Goal: Information Seeking & Learning: Learn about a topic

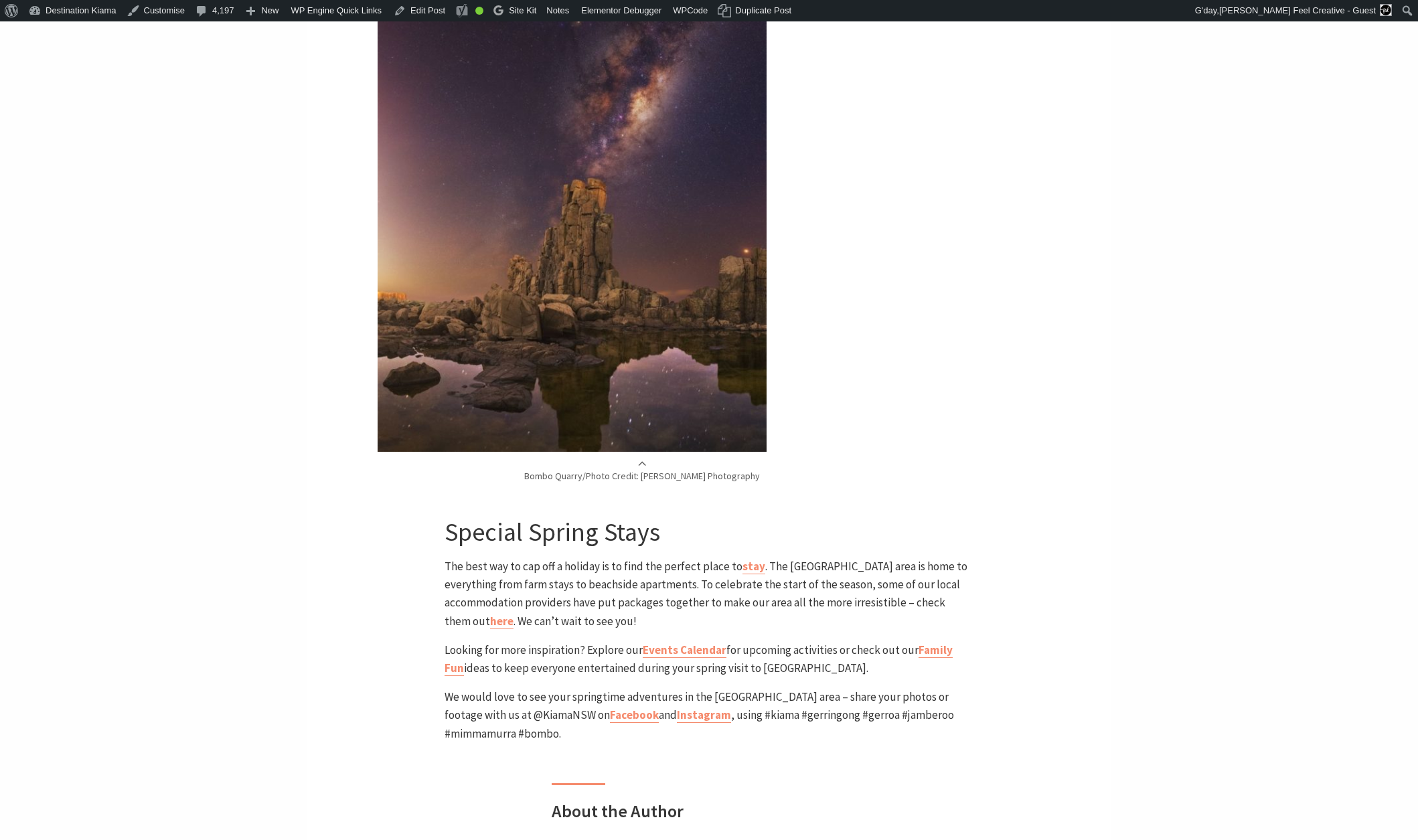
scroll to position [4623, 0]
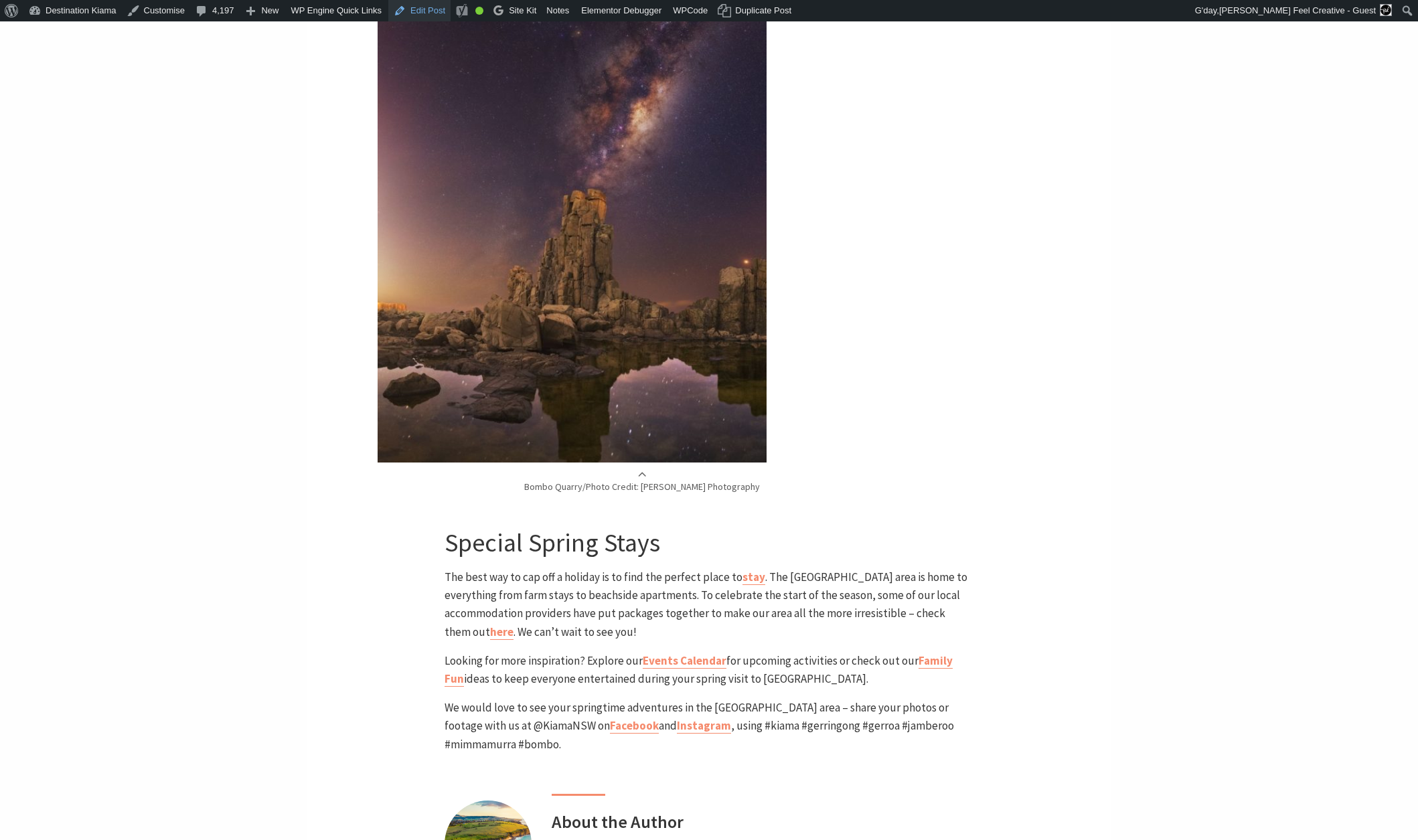
click at [436, 14] on link "Edit Post" at bounding box center [419, 11] width 63 height 21
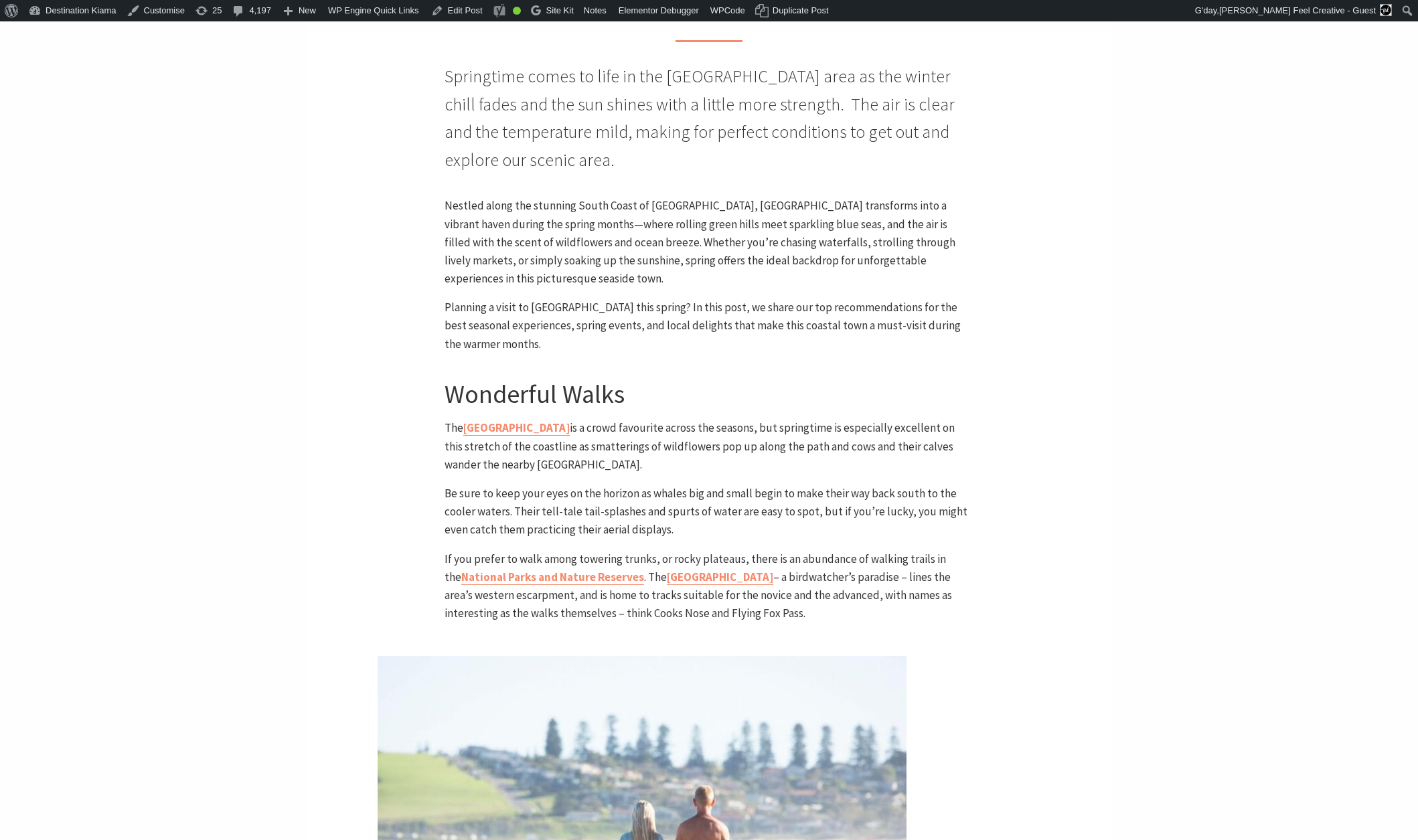
scroll to position [518, 0]
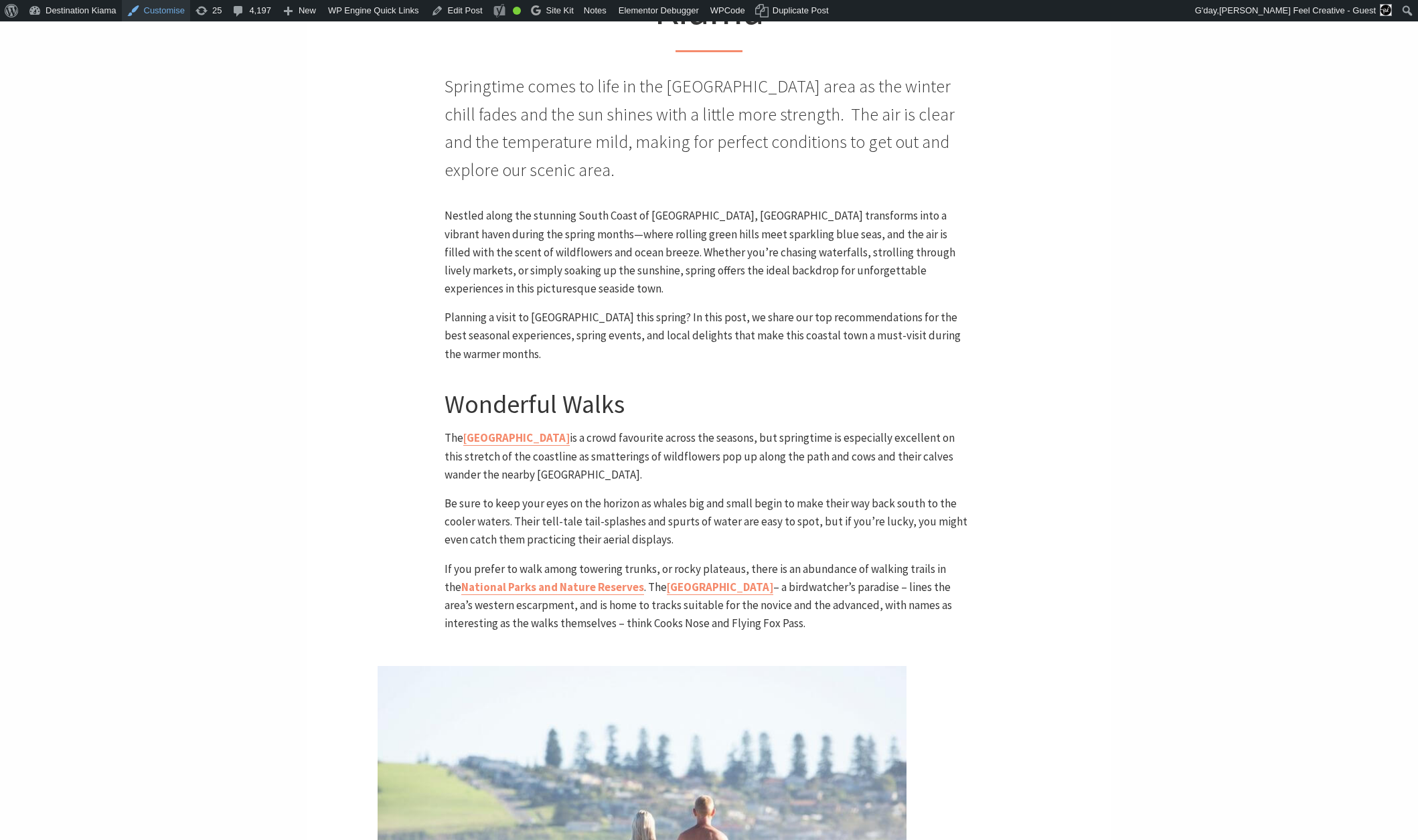
click at [164, 10] on link "Customise" at bounding box center [156, 11] width 69 height 21
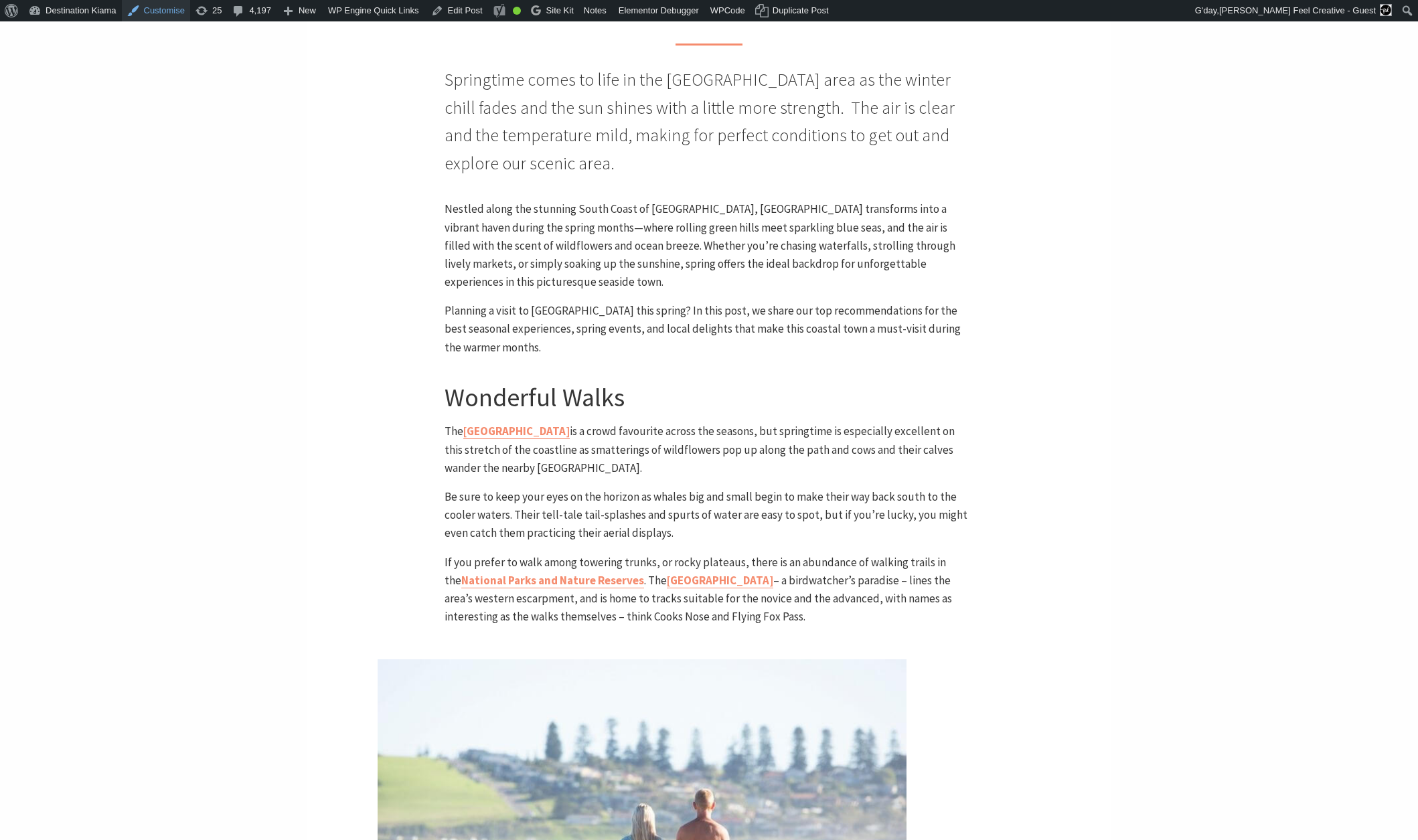
scroll to position [527, 0]
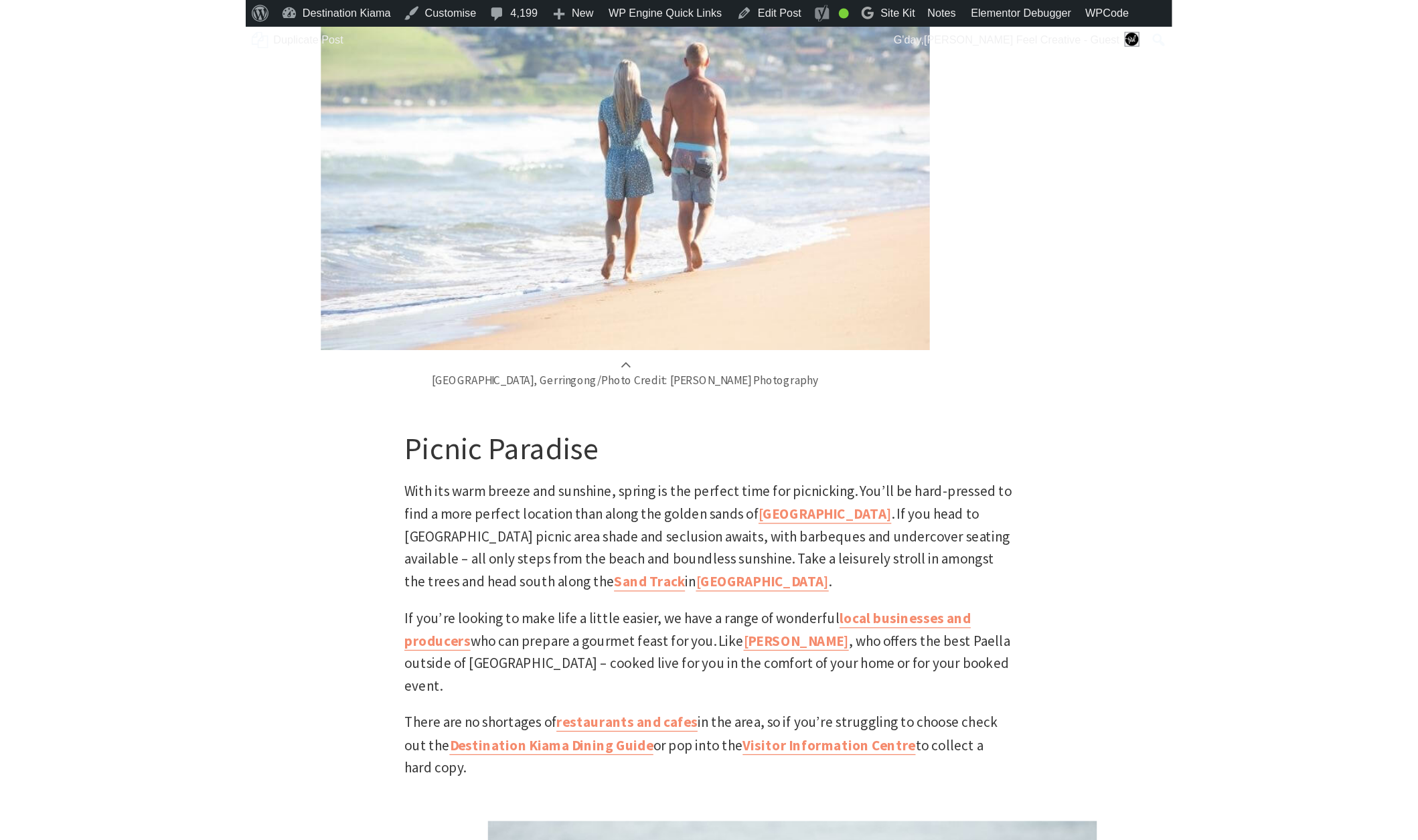
scroll to position [1243, 0]
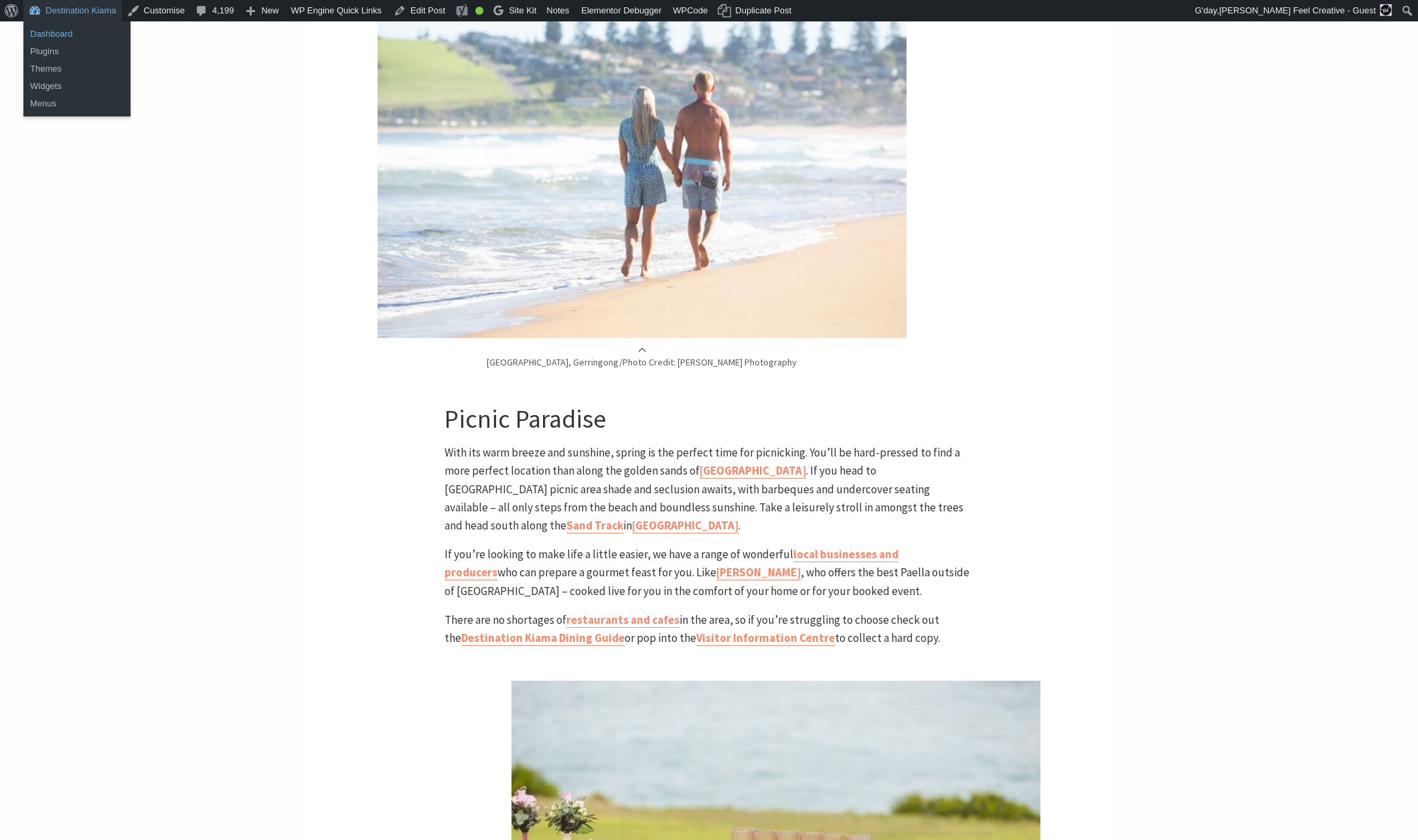
click at [65, 36] on link "Dashboard" at bounding box center [77, 34] width 107 height 17
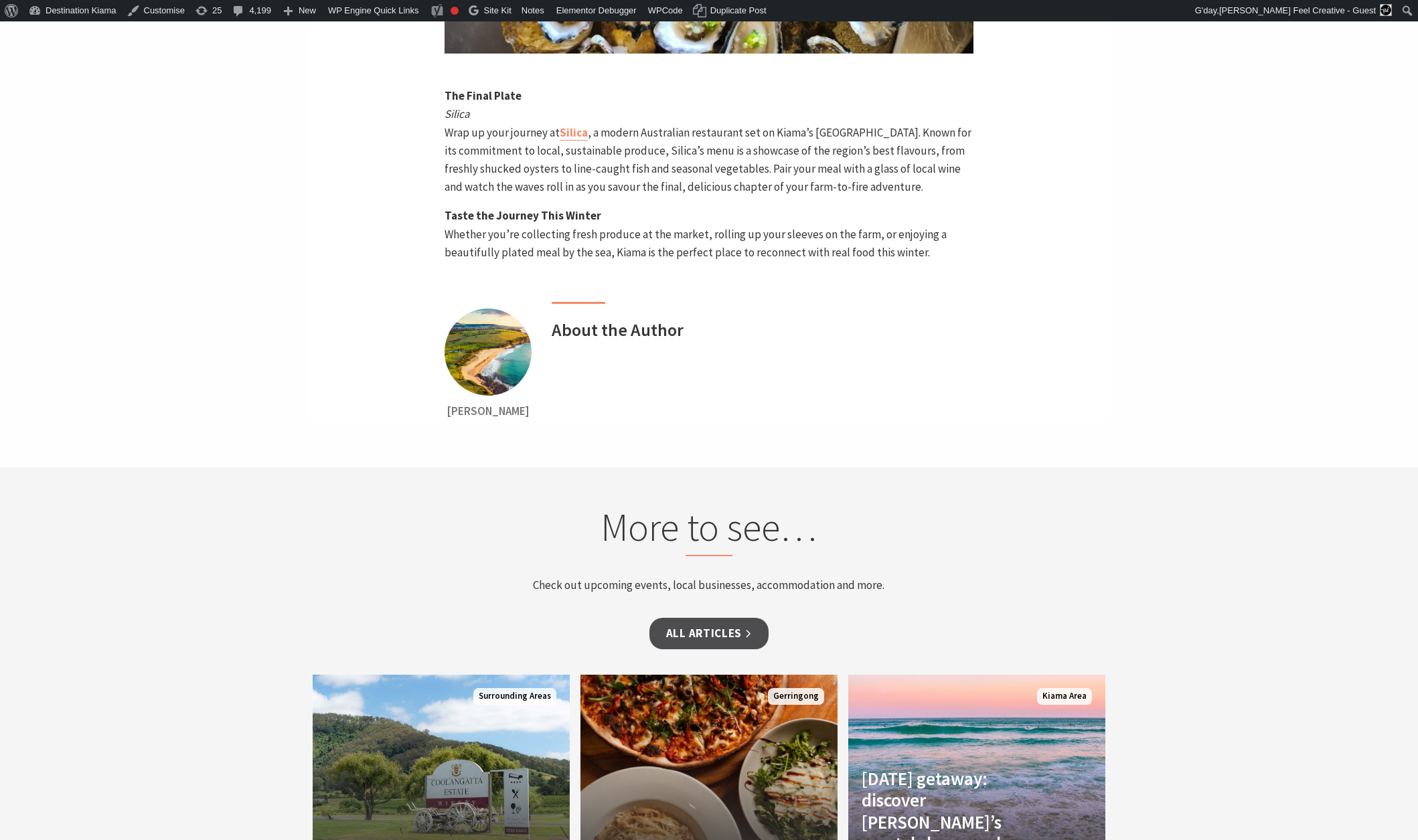
scroll to position [3796, 0]
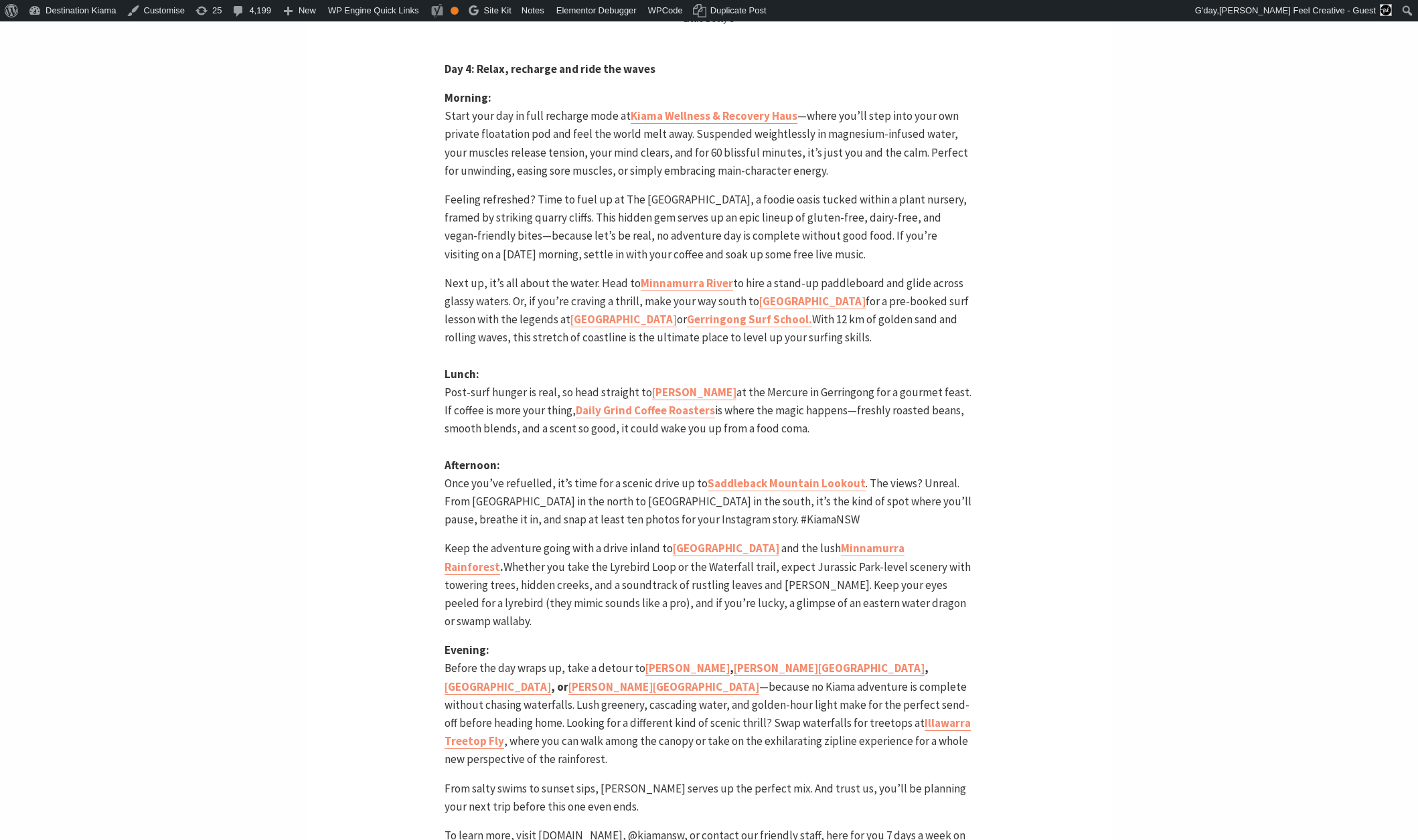
scroll to position [4352, 0]
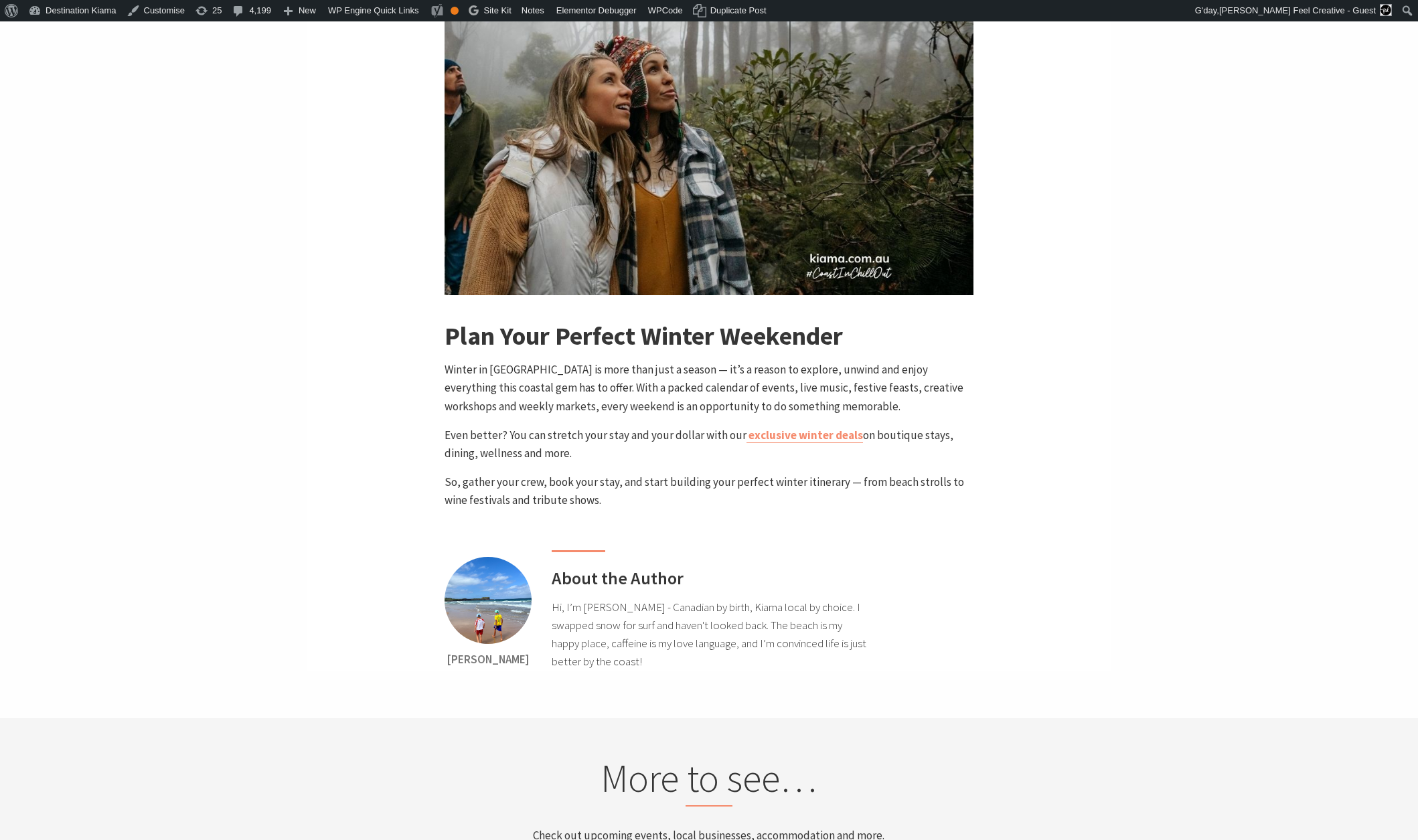
scroll to position [5803, 0]
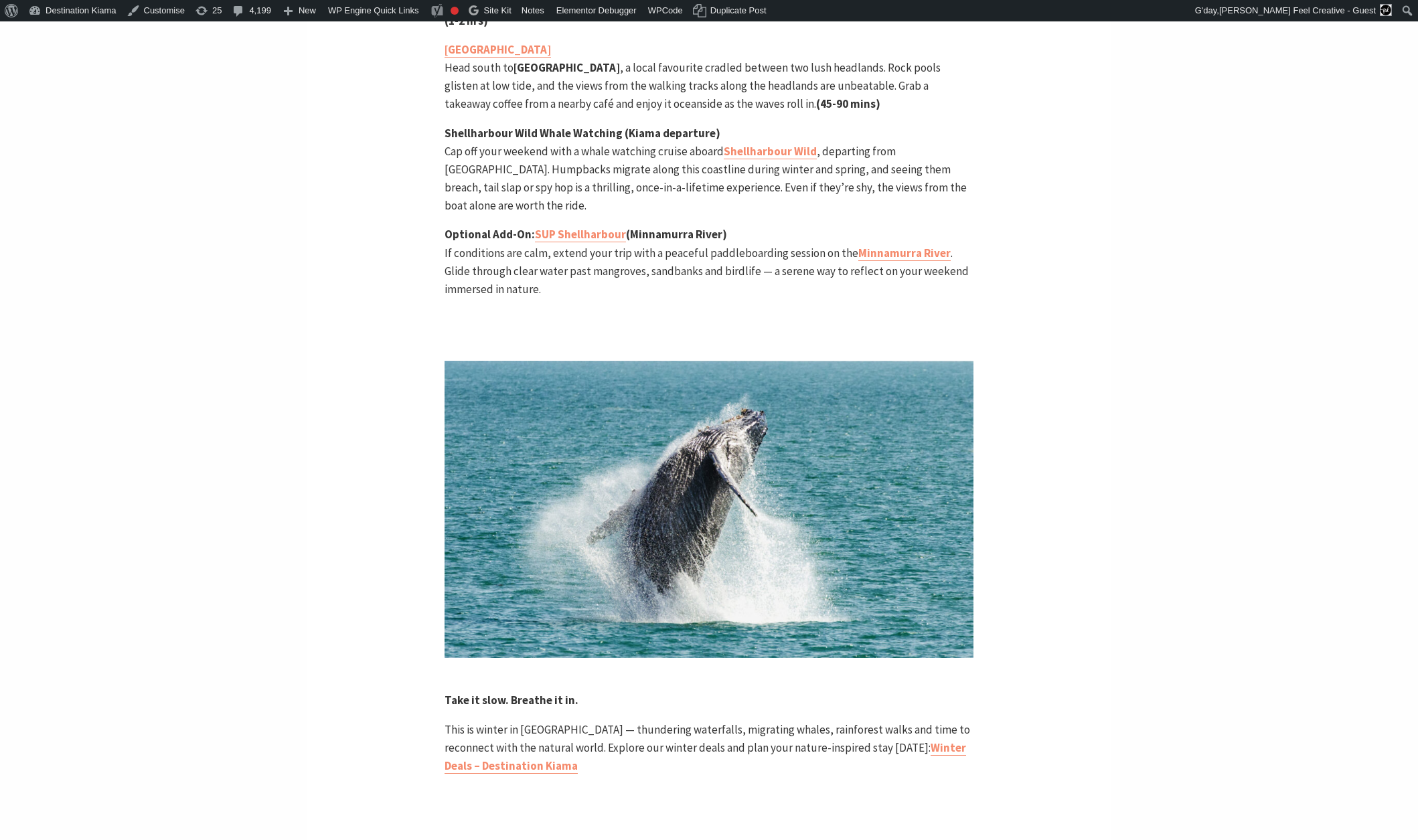
scroll to position [2670, 0]
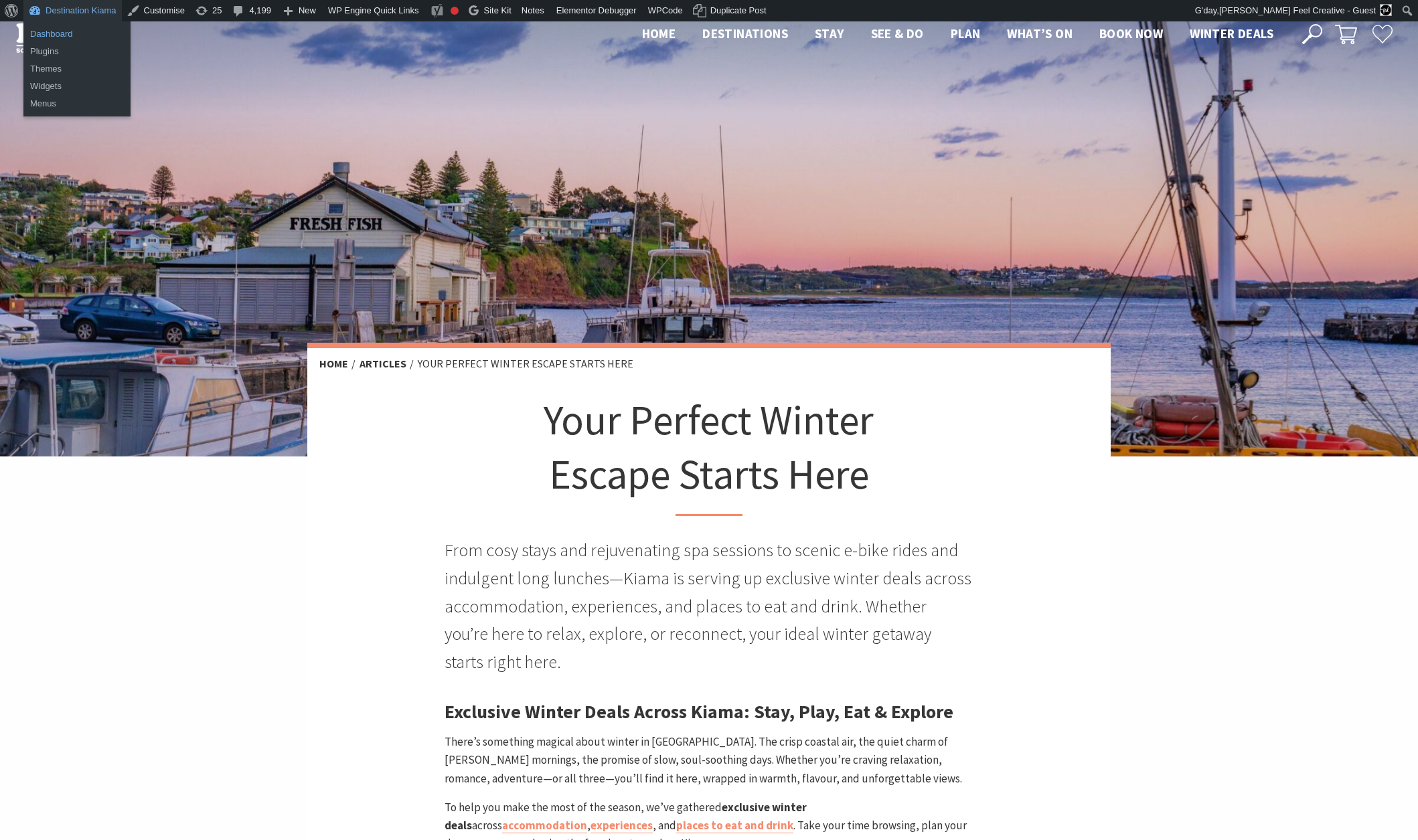
click at [65, 32] on link "Dashboard" at bounding box center [77, 34] width 107 height 17
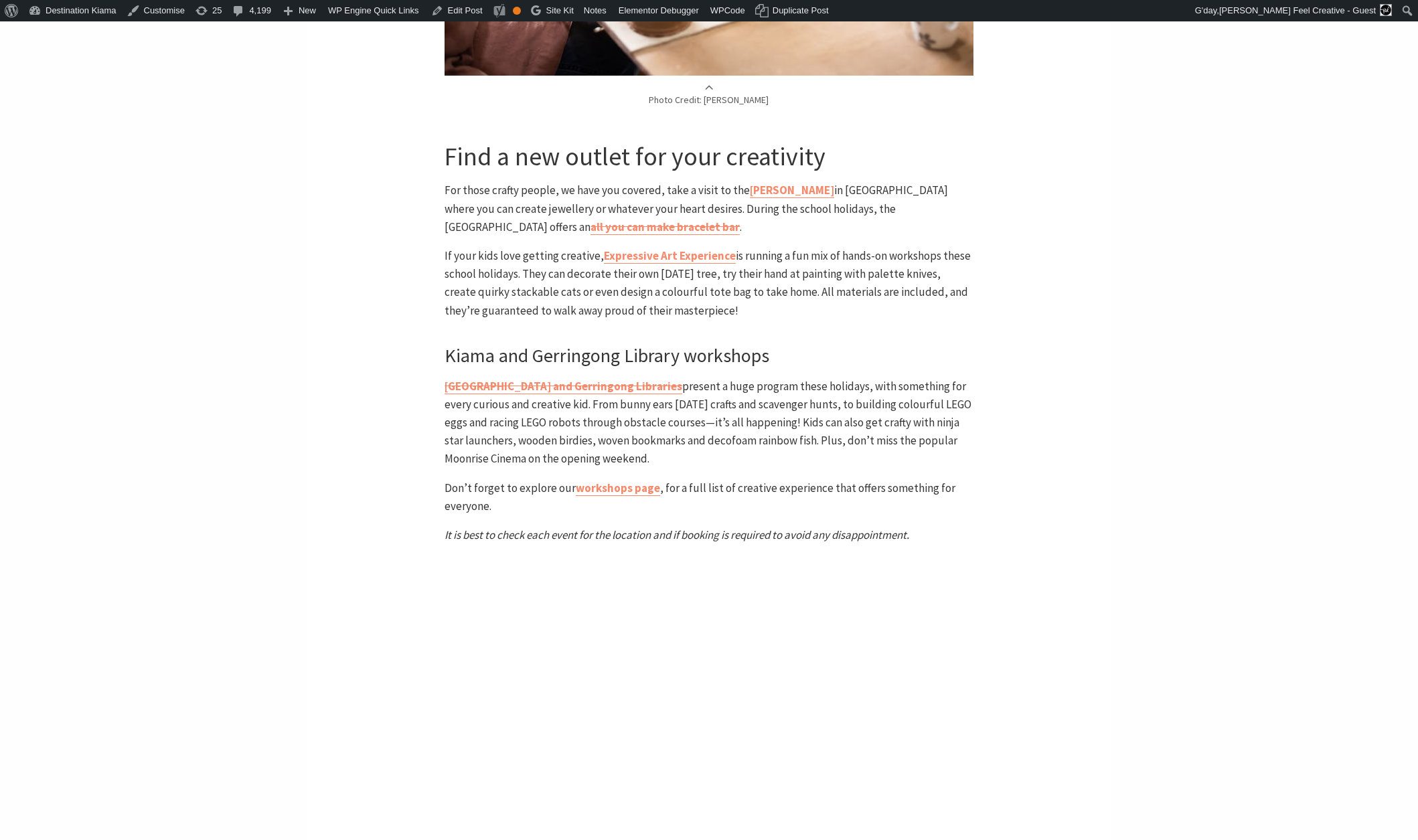
scroll to position [3401, 0]
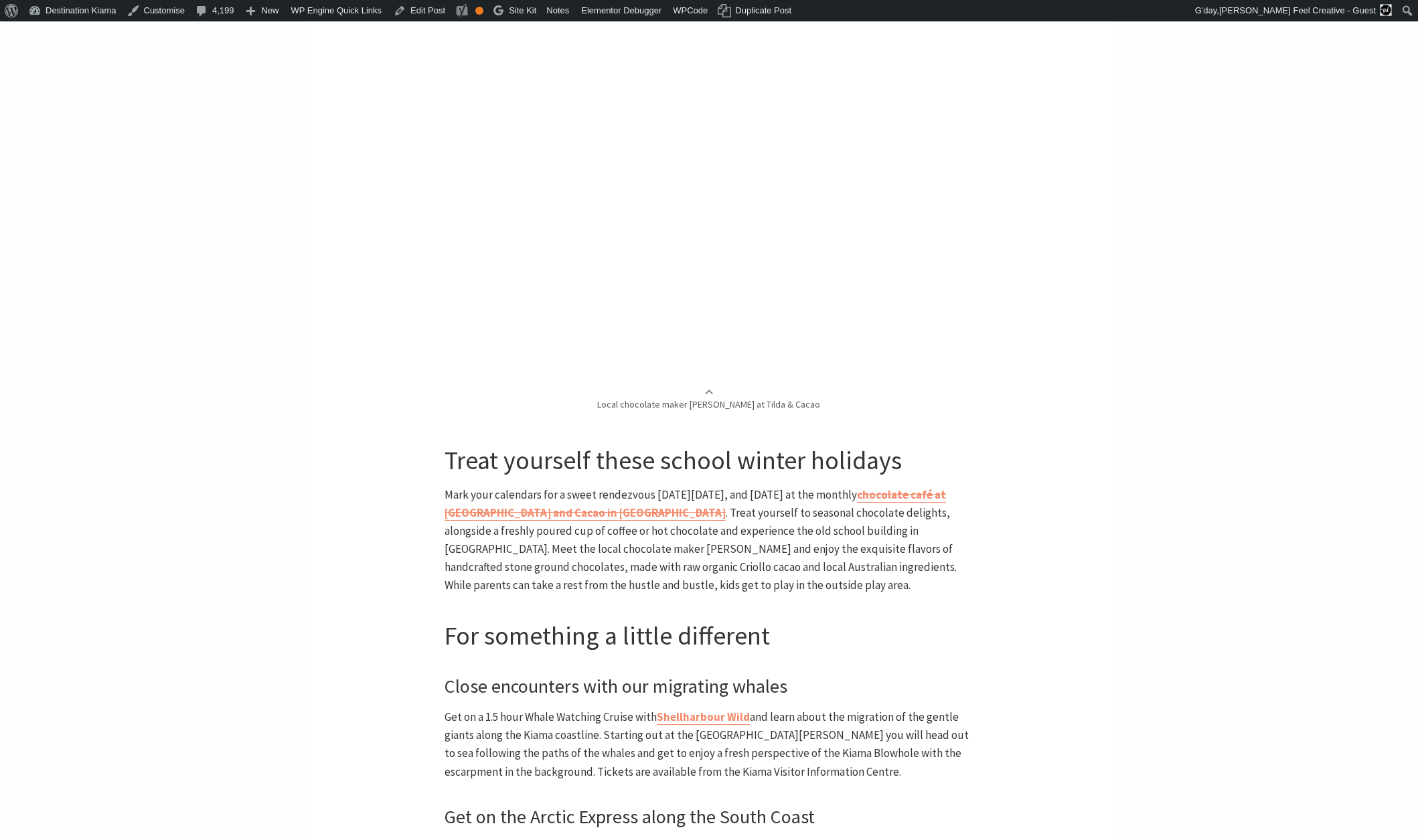
scroll to position [4572, 0]
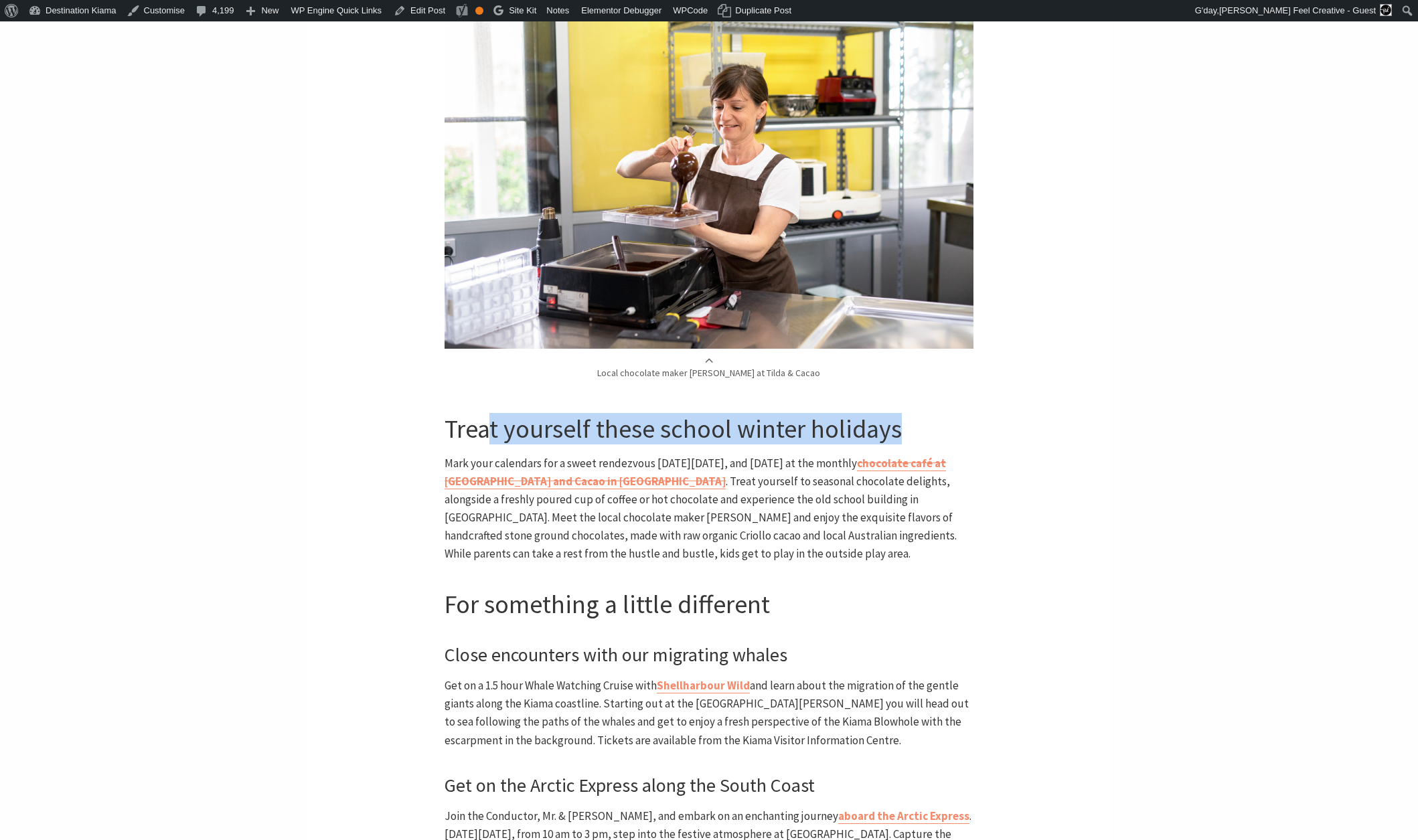
drag, startPoint x: 490, startPoint y: 285, endPoint x: 906, endPoint y: 279, distance: 416.0
click at [906, 414] on h3 "Treat yourself these school winter holidays" at bounding box center [708, 429] width 528 height 31
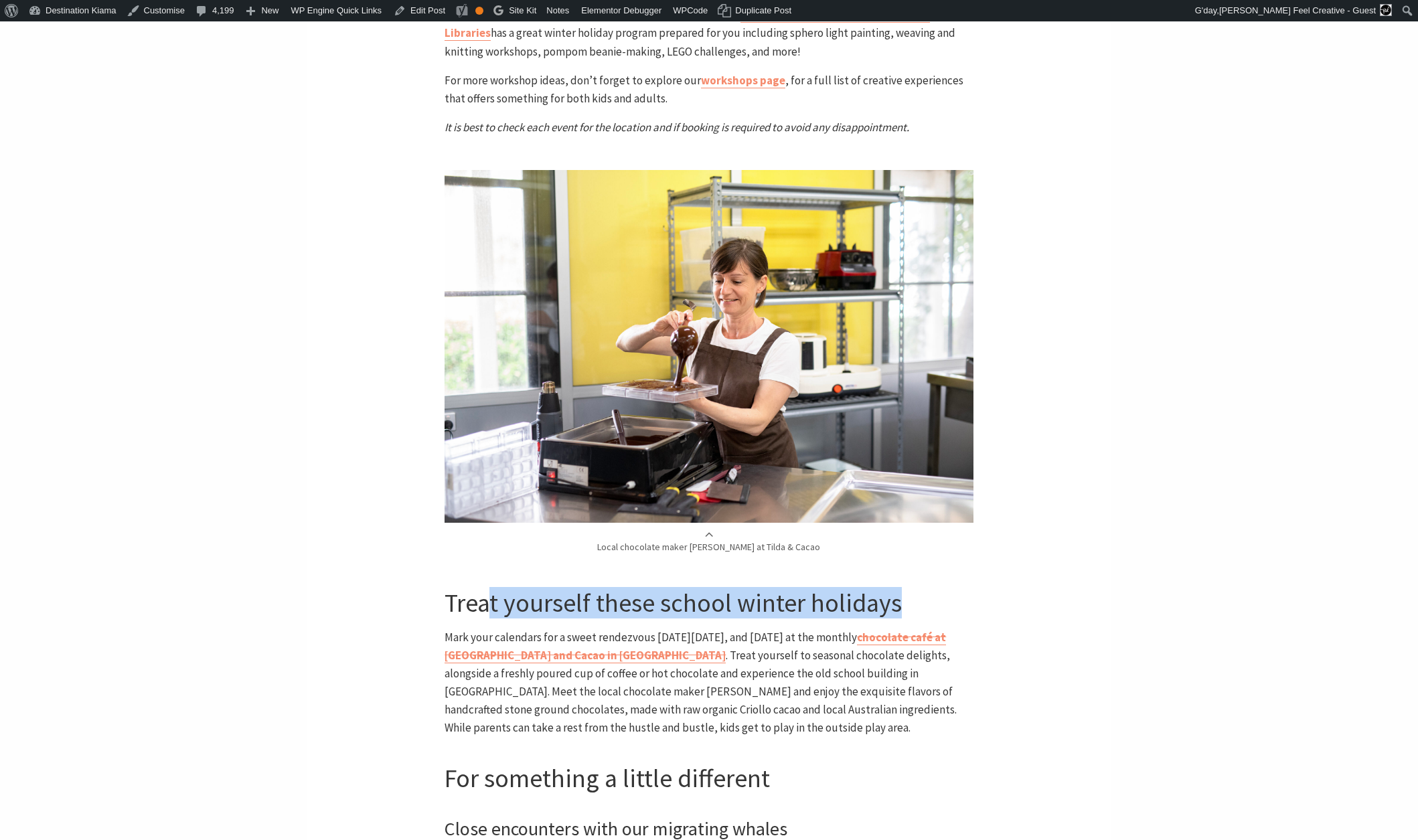
scroll to position [4423, 0]
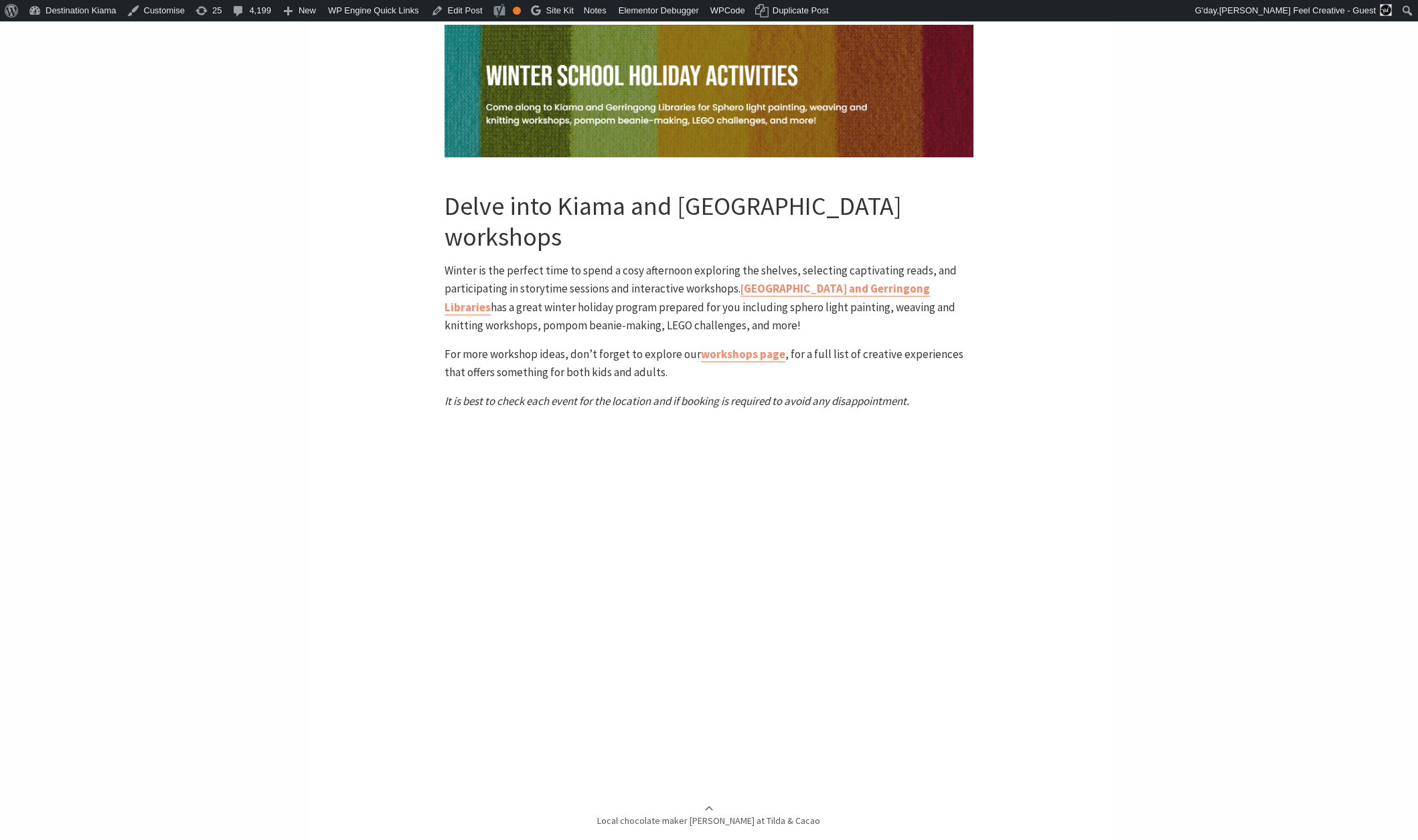
scroll to position [4247, 0]
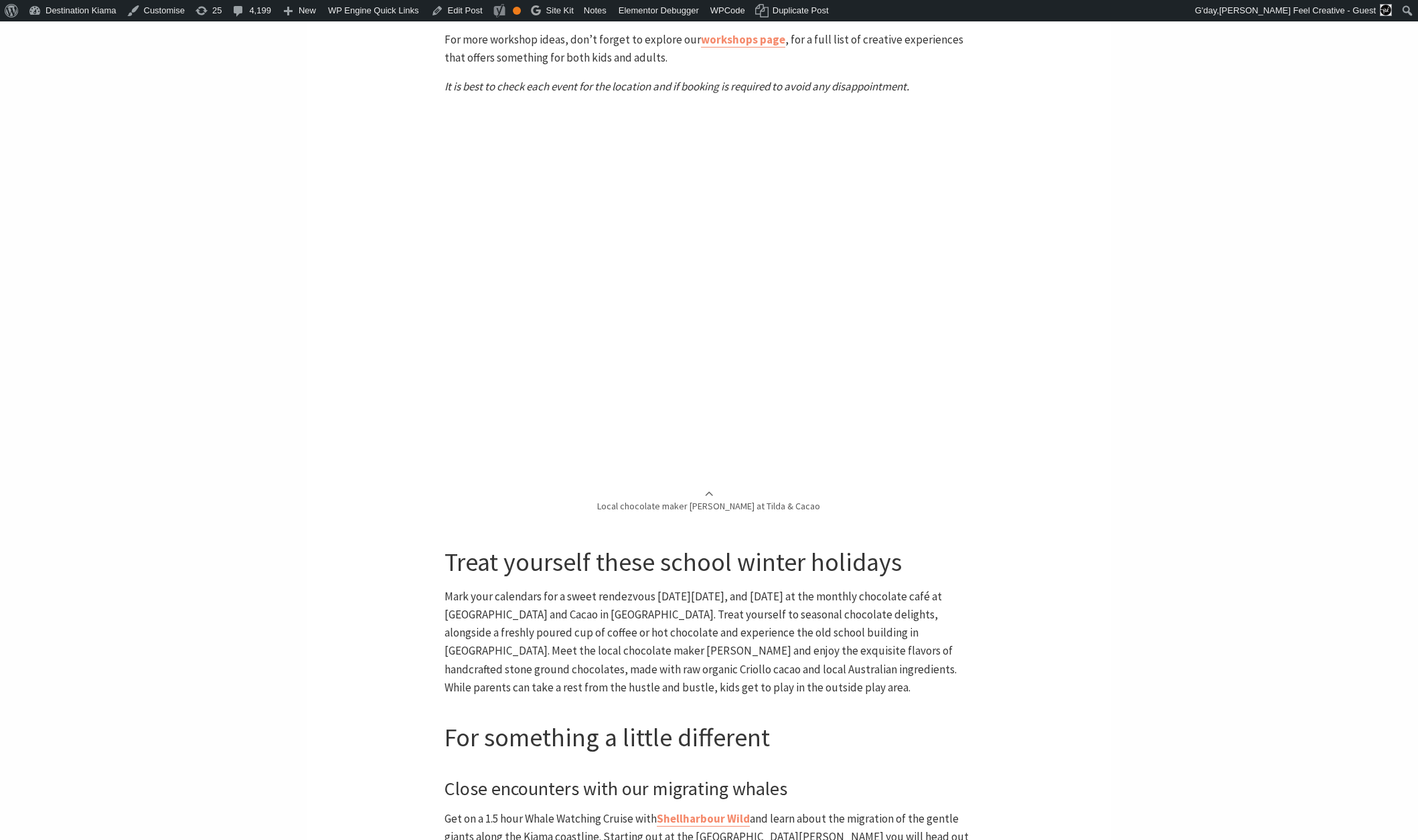
scroll to position [4741, 0]
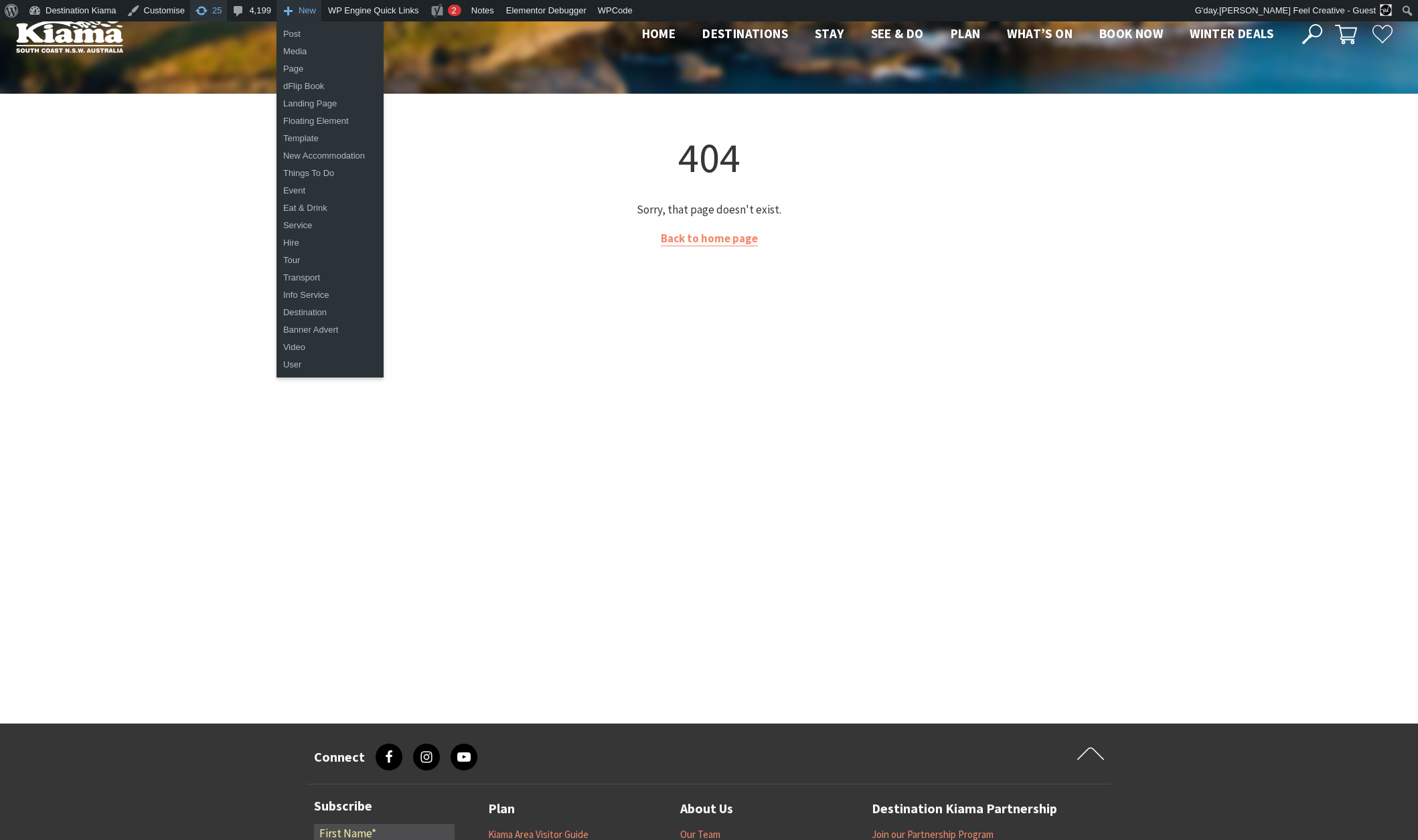
scroll to position [1, 0]
